Goal: Navigation & Orientation: Go to known website

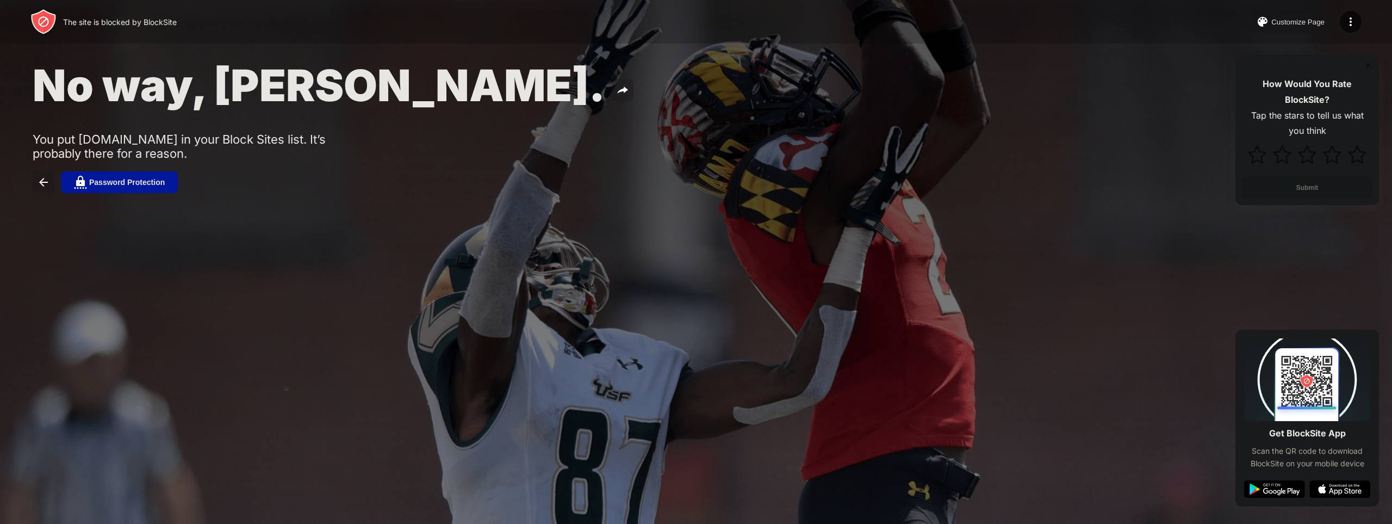
click at [1218, 87] on div "No way, Jose. You put trader.tradovate.com in your Block Sites list. It’s proba…" at bounding box center [696, 126] width 1392 height 252
